Goal: Information Seeking & Learning: Learn about a topic

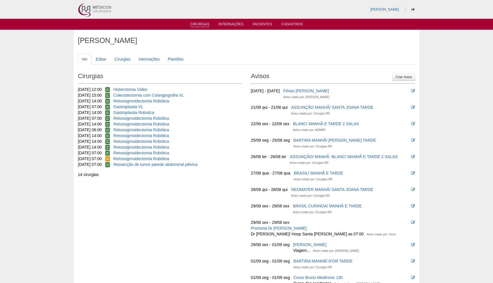
click at [202, 27] on link "Cirurgias" at bounding box center [199, 24] width 19 height 5
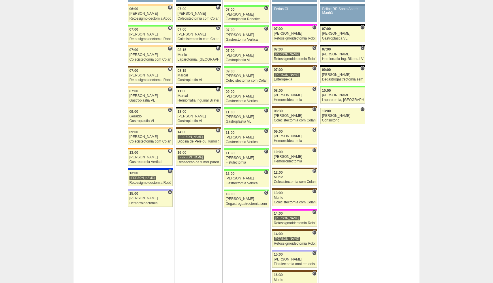
scroll to position [388, 0]
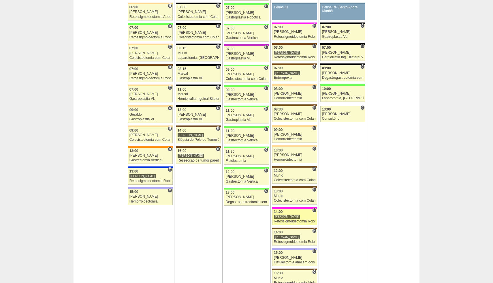
click at [299, 221] on div "Retossigmoidectomia Robótica" at bounding box center [295, 221] width 42 height 4
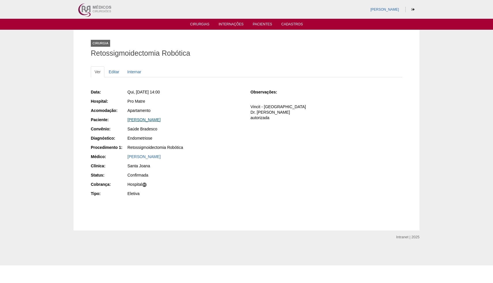
click at [152, 118] on link "JESSICA CAMILA BAESSO" at bounding box center [143, 119] width 33 height 5
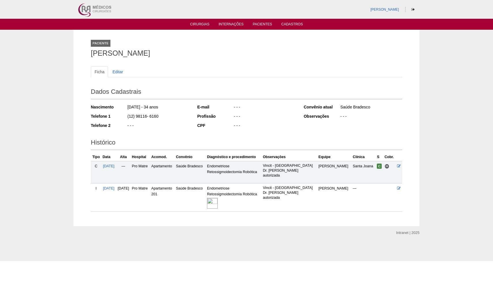
click at [218, 201] on img at bounding box center [212, 203] width 11 height 11
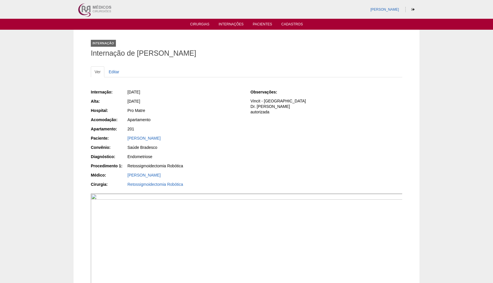
click at [197, 156] on div "Internação: 07/08/2025 Alta: 11/08/2025 Hospital: Pro Matre Acomodação: Apartam…" at bounding box center [167, 138] width 152 height 103
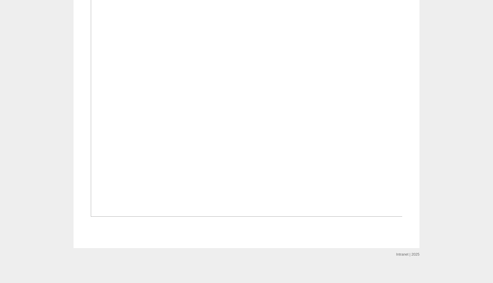
scroll to position [380, 0]
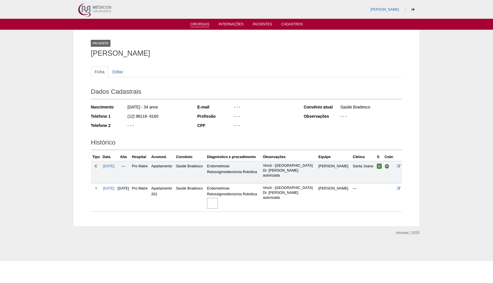
click at [201, 25] on link "Cirurgias" at bounding box center [199, 24] width 19 height 5
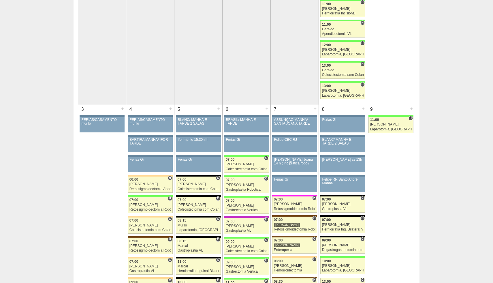
scroll to position [226, 0]
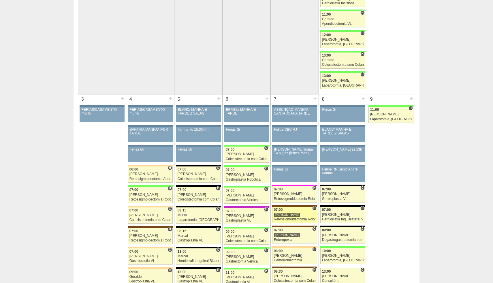
click at [292, 219] on div "Retossigmoidectomia Robótica" at bounding box center [295, 219] width 42 height 4
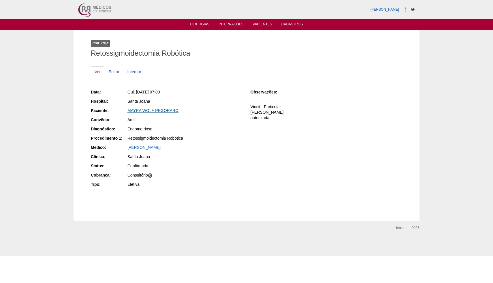
click at [154, 109] on link "MAYRA WOLF PEGORARO" at bounding box center [152, 110] width 51 height 5
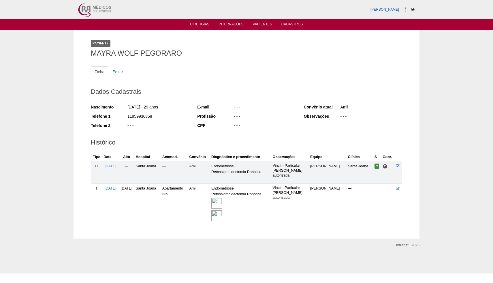
click at [222, 203] on img at bounding box center [216, 203] width 11 height 11
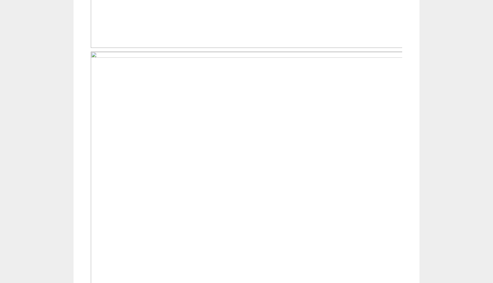
scroll to position [383, 0]
